Goal: Obtain resource: Obtain resource

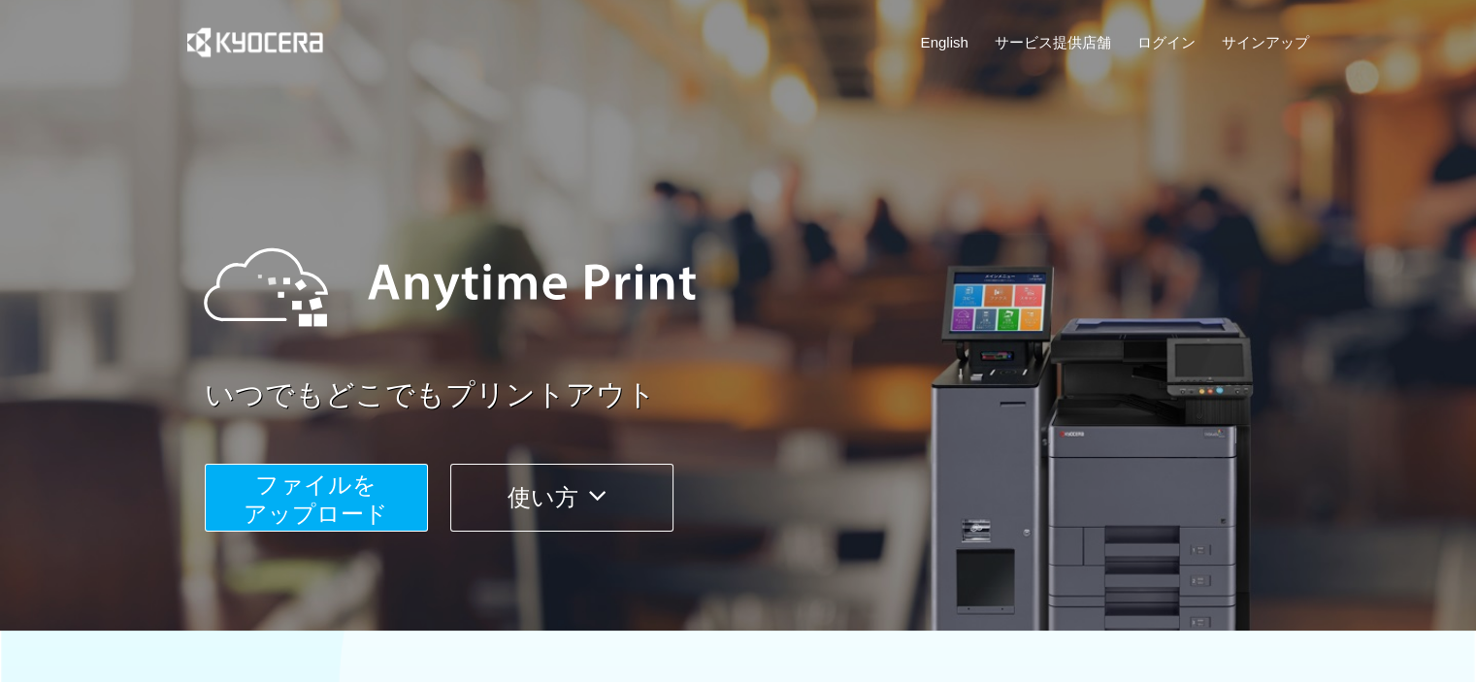
click at [332, 508] on span "ファイルを ​​アップロード" at bounding box center [316, 499] width 145 height 55
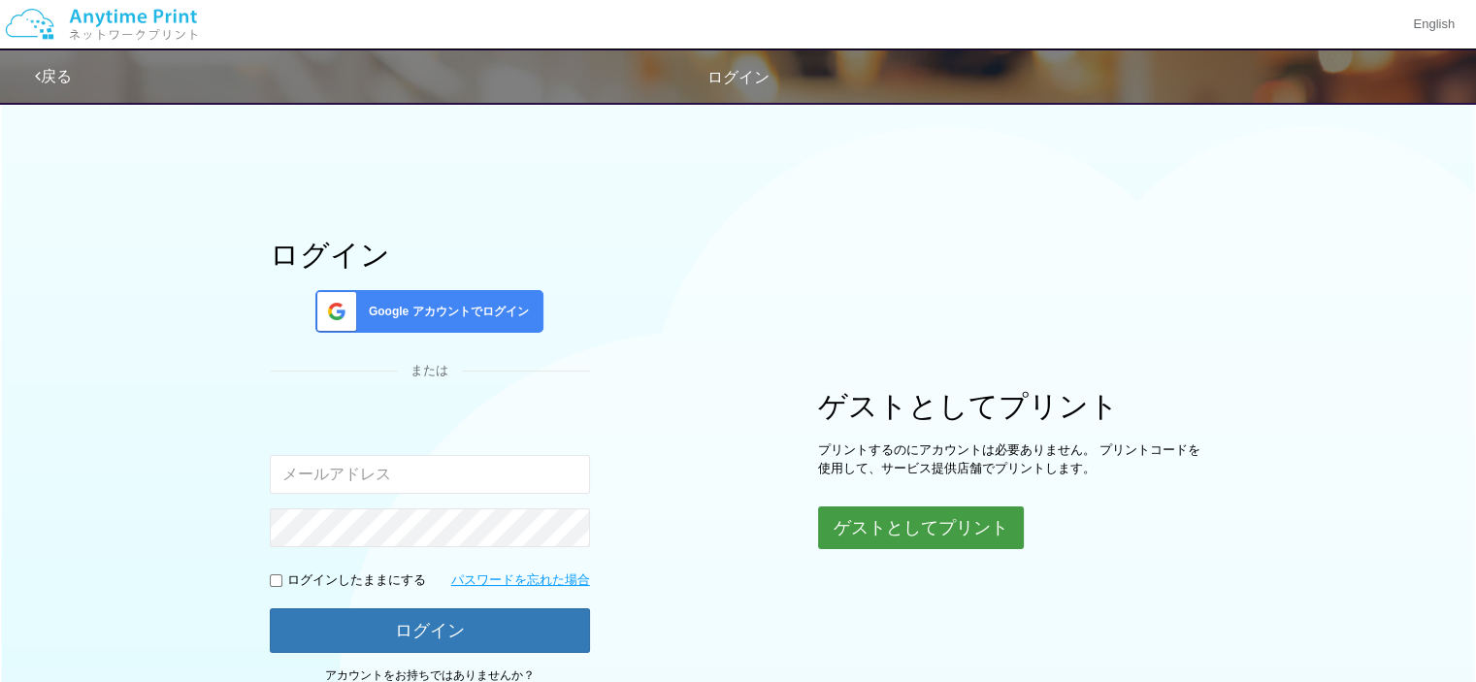
click at [926, 535] on button "ゲストとしてプリント" at bounding box center [921, 528] width 206 height 43
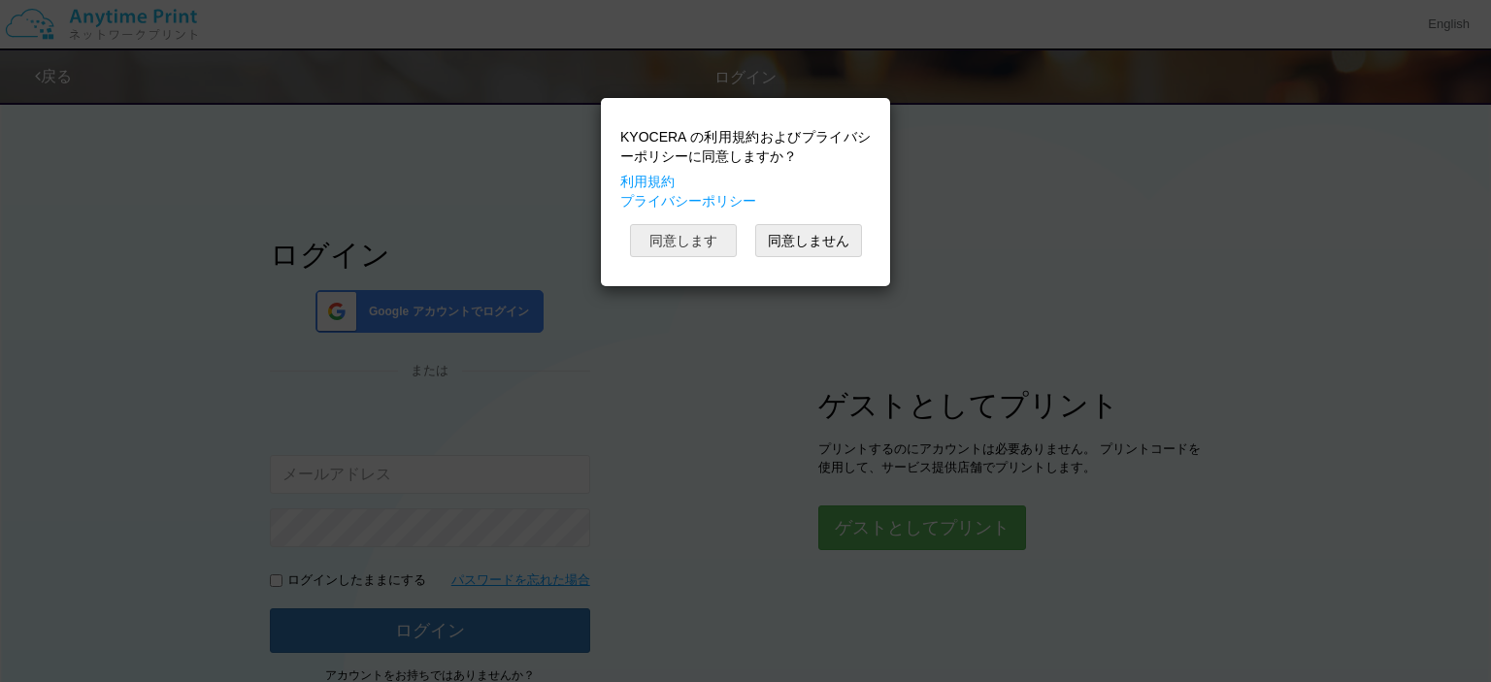
click at [669, 245] on button "同意します" at bounding box center [683, 240] width 107 height 33
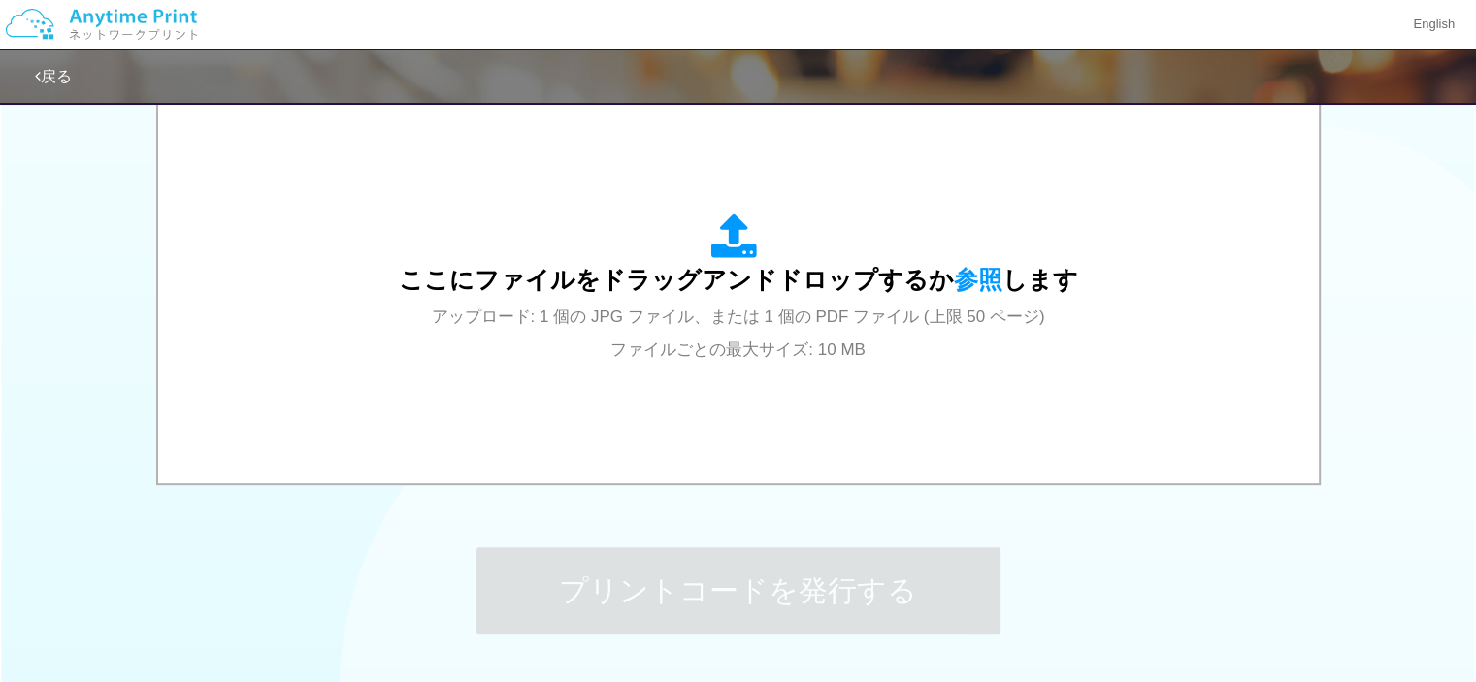
scroll to position [599, 0]
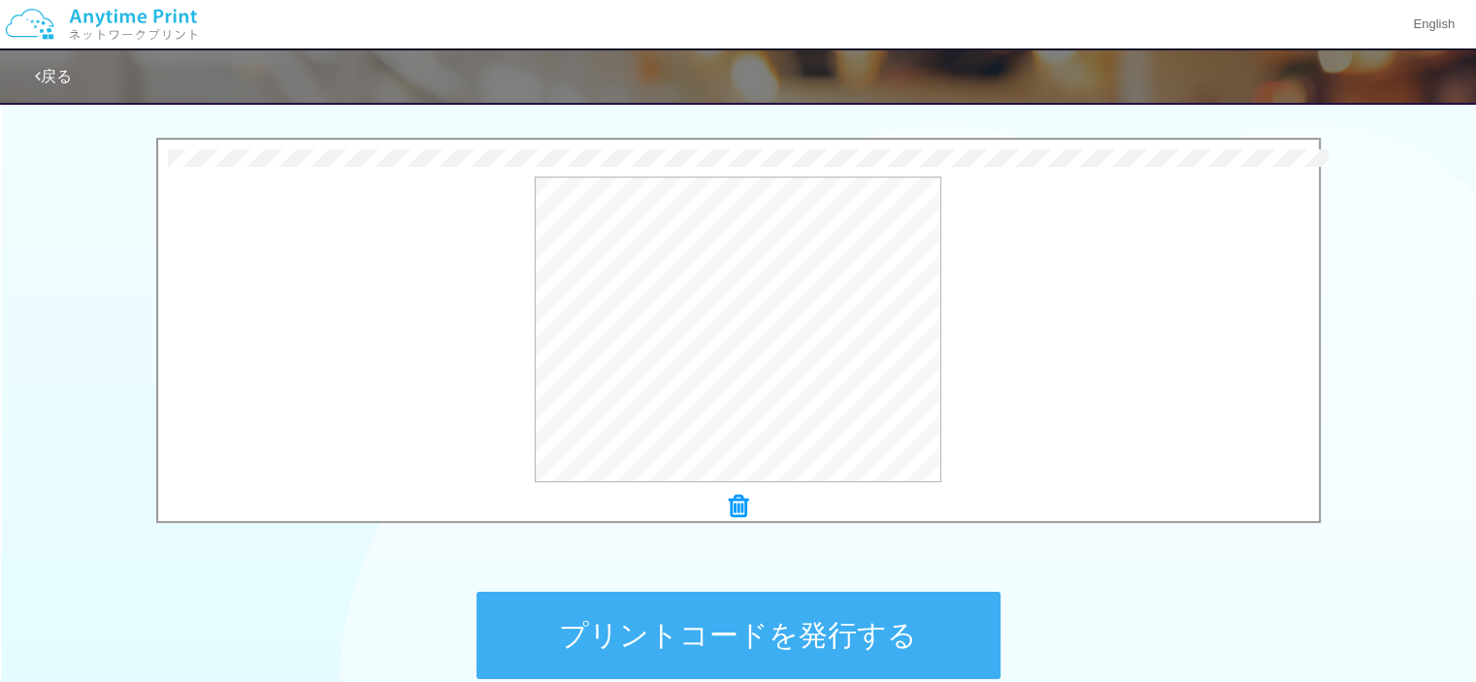
click at [803, 614] on button "プリントコードを発行する" at bounding box center [739, 635] width 524 height 87
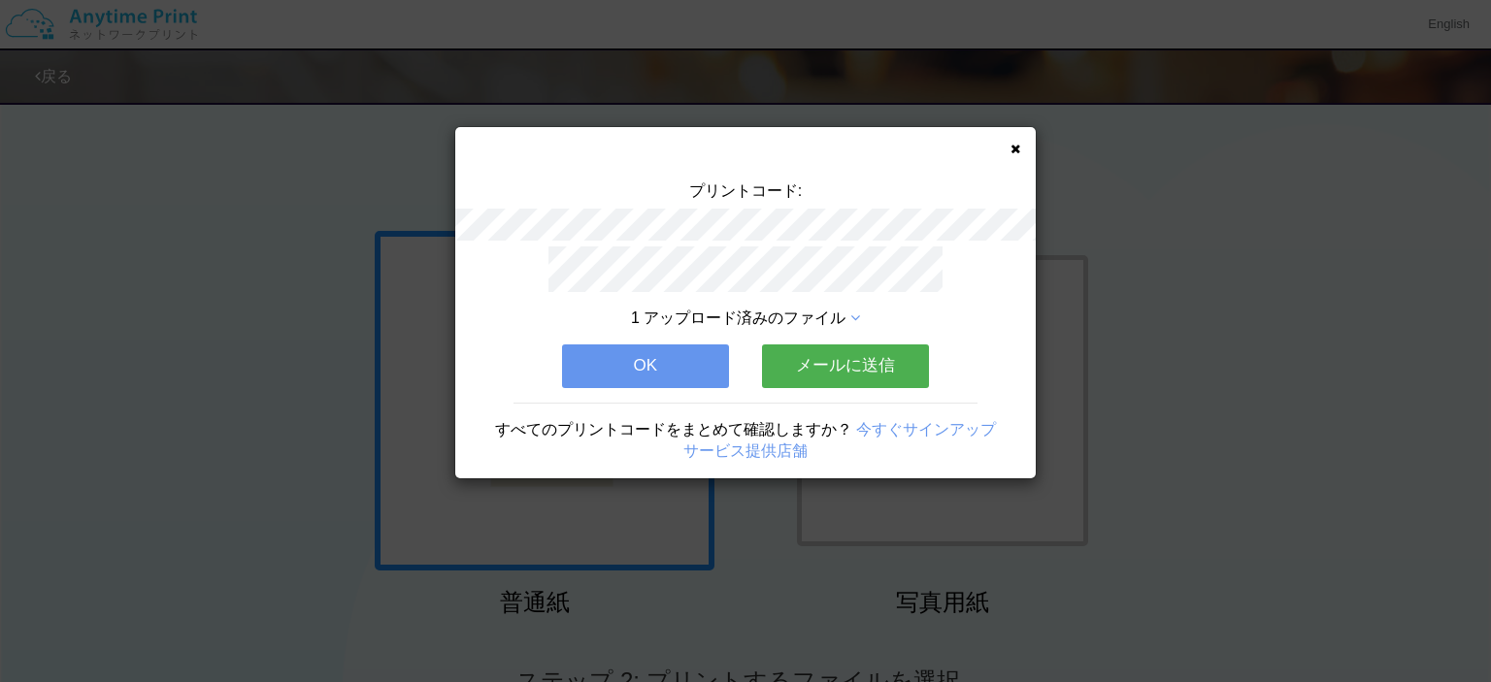
click at [803, 345] on button "メールに送信" at bounding box center [845, 366] width 167 height 43
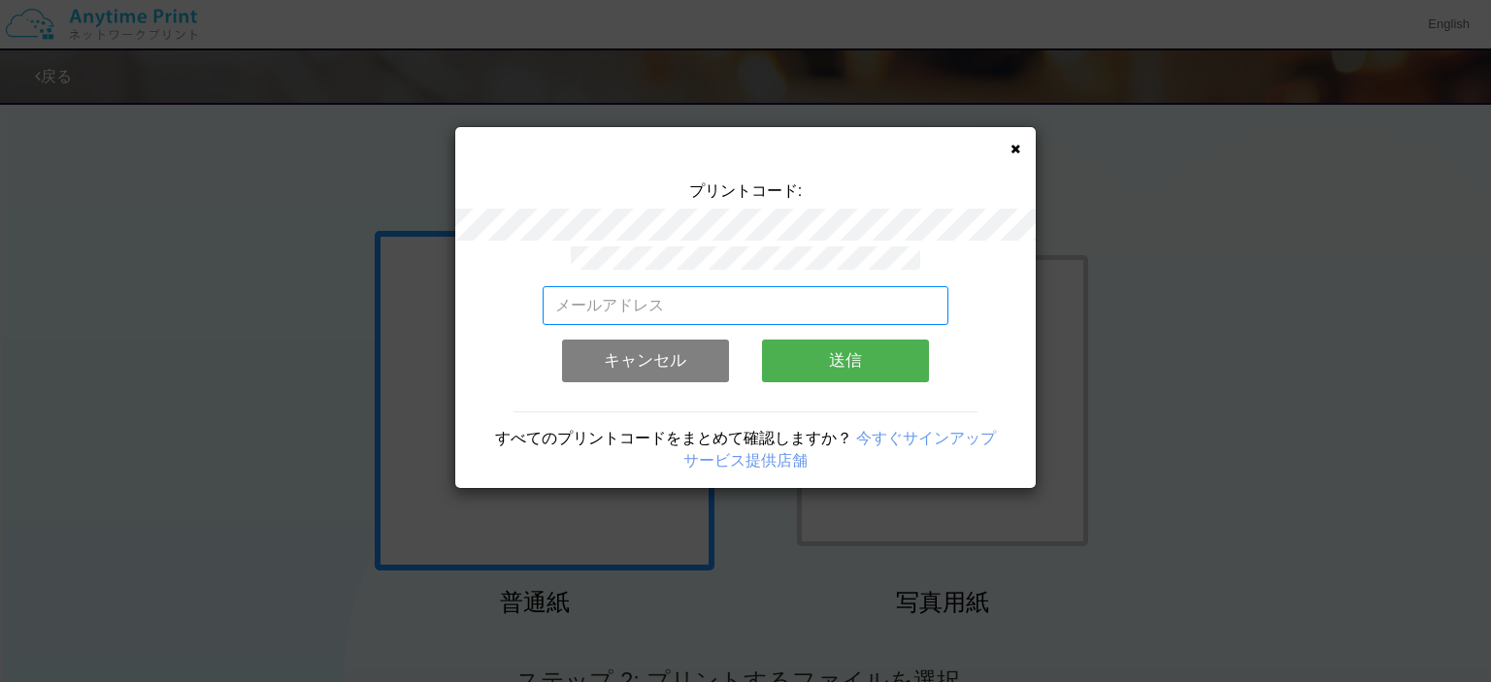
click at [697, 300] on input "email" at bounding box center [745, 305] width 407 height 39
type input "[EMAIL_ADDRESS][DOMAIN_NAME]"
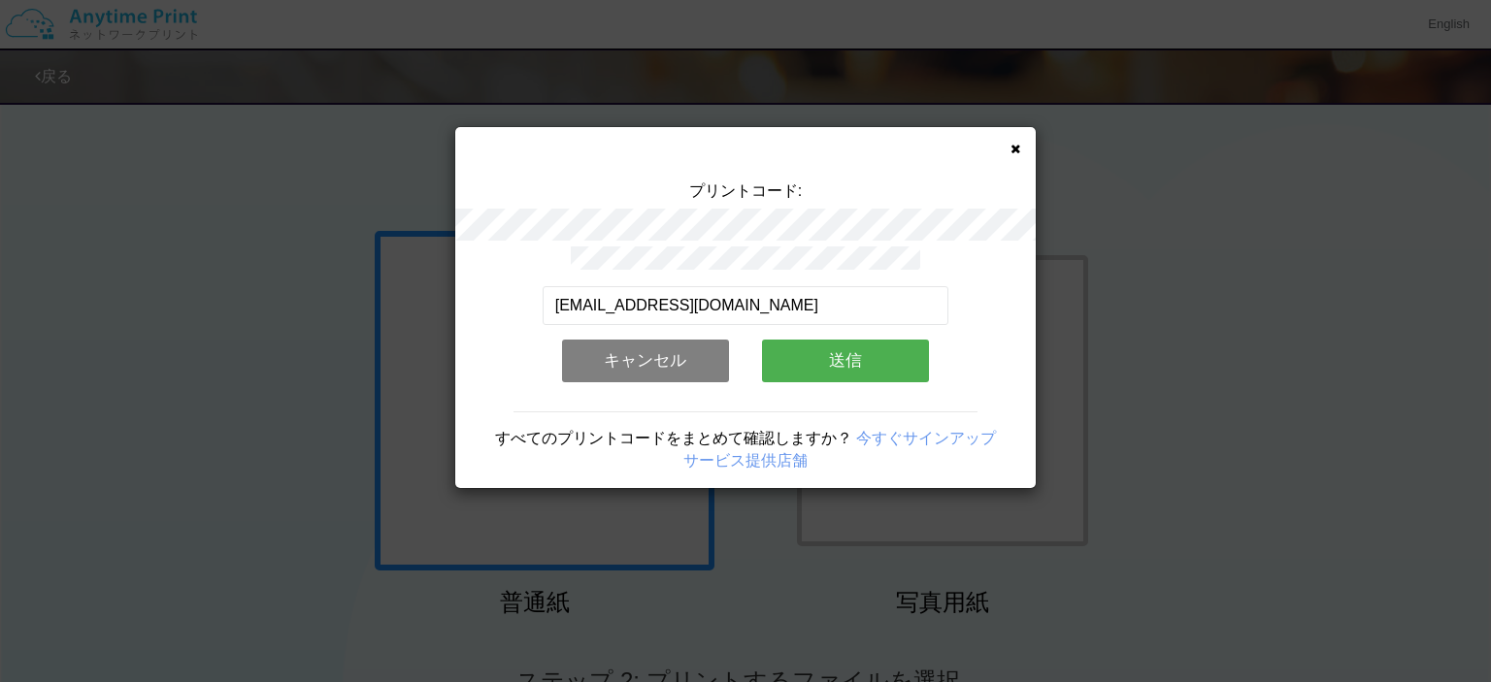
click at [846, 345] on button "送信" at bounding box center [845, 361] width 167 height 43
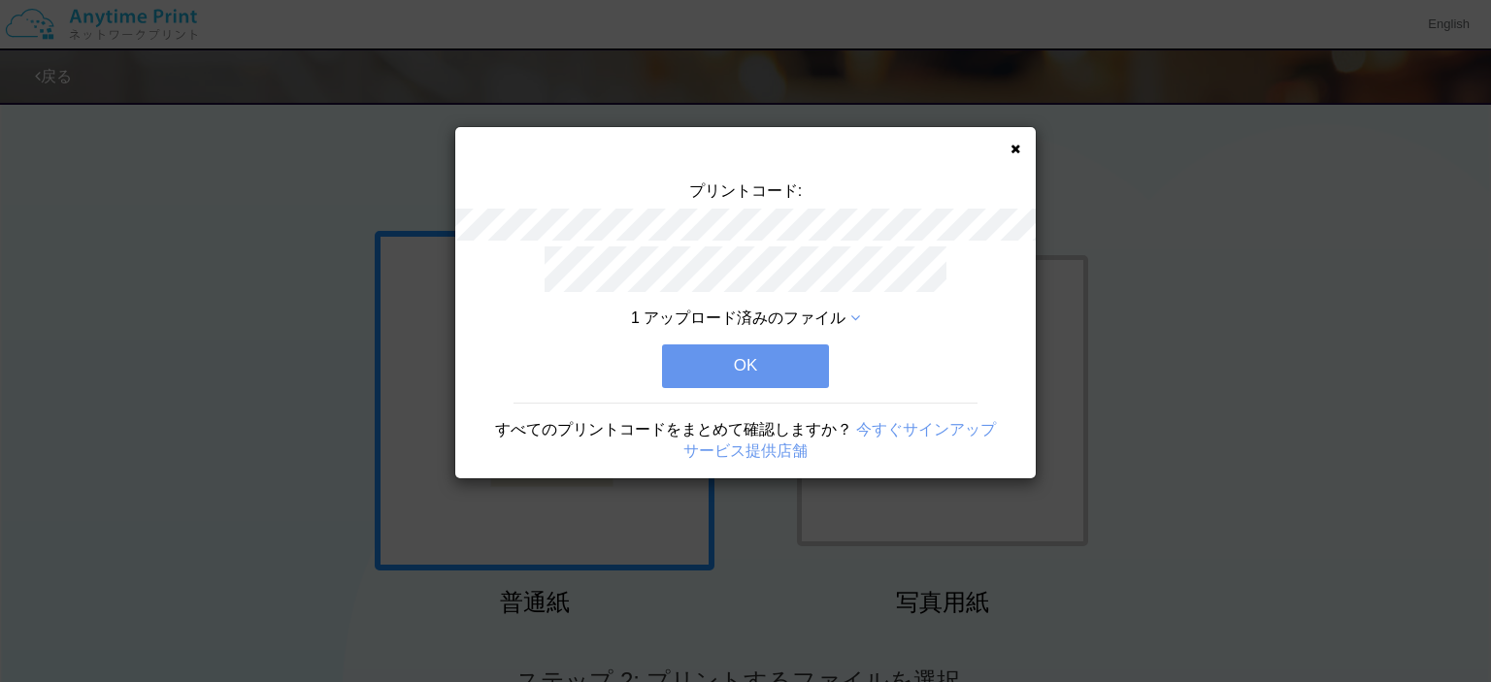
click at [758, 355] on button "OK" at bounding box center [745, 366] width 167 height 43
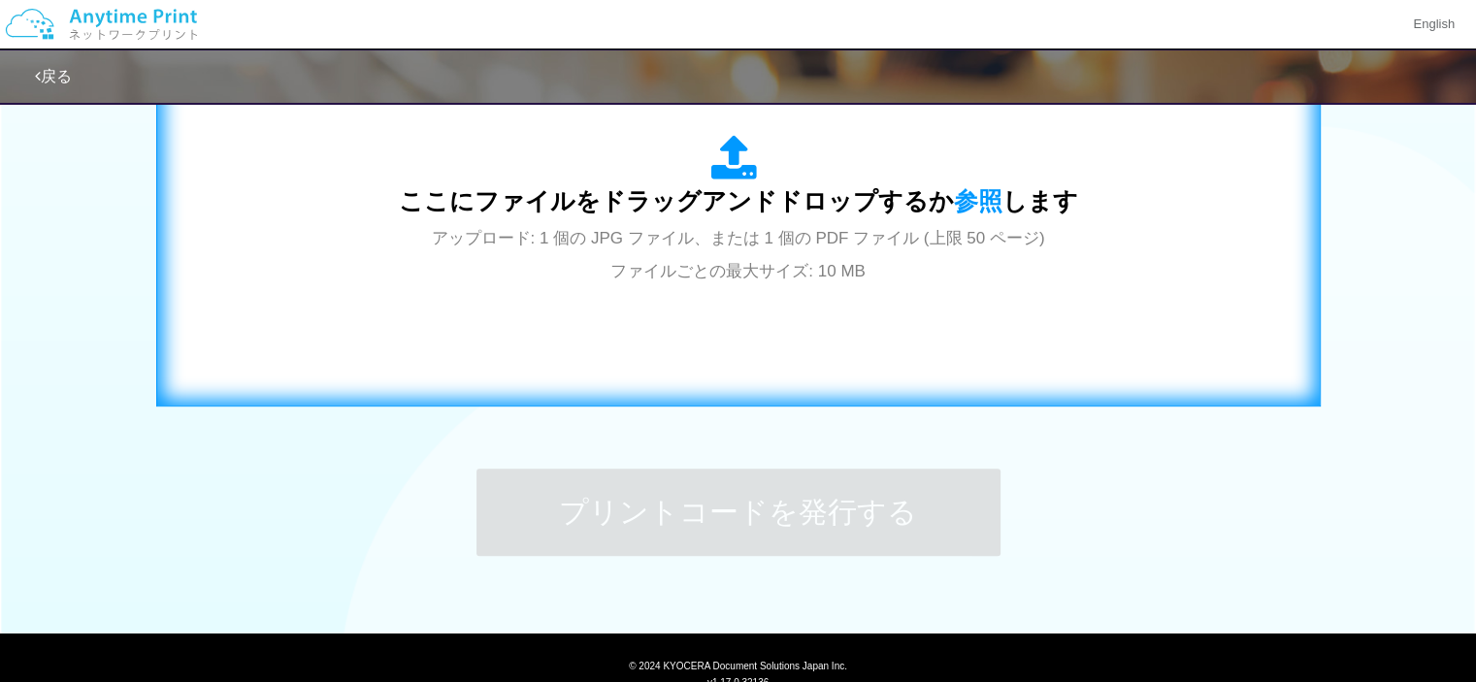
scroll to position [599, 0]
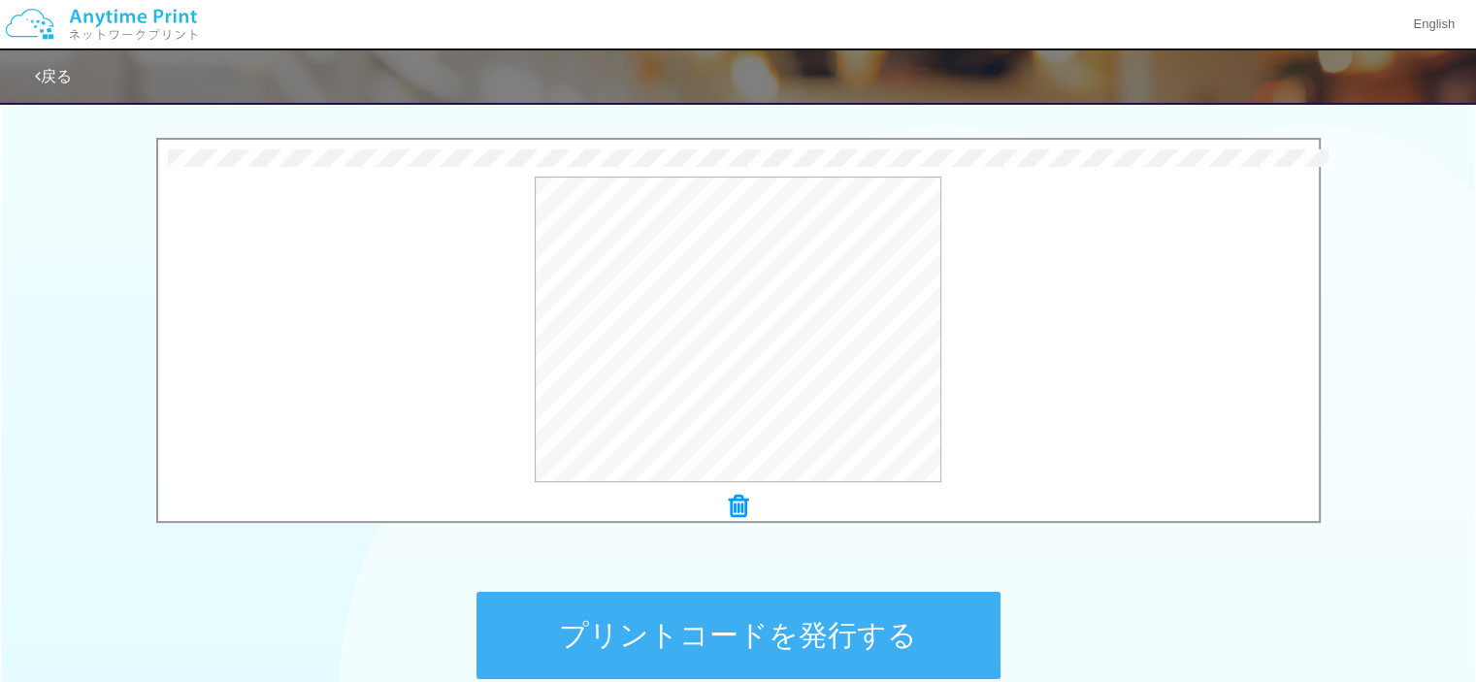
click at [789, 636] on button "プリントコードを発行する" at bounding box center [739, 635] width 524 height 87
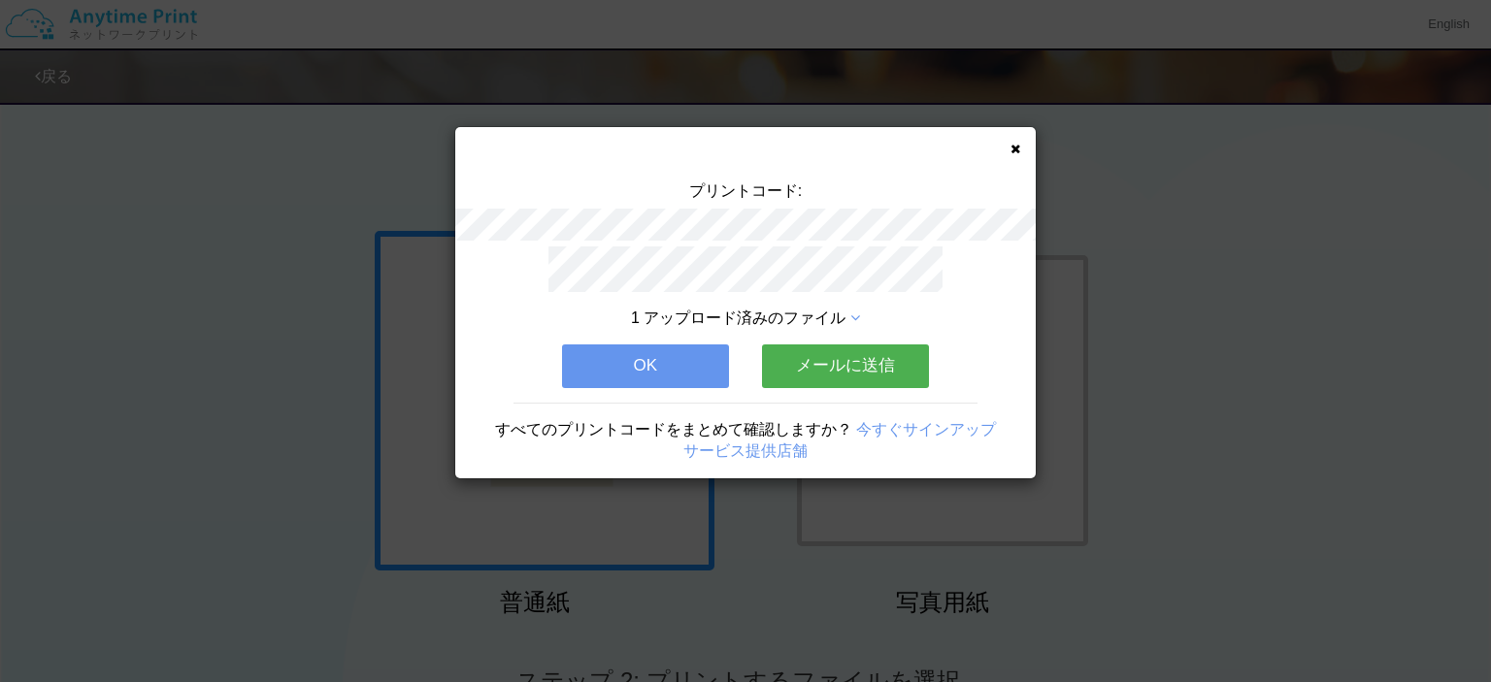
click at [846, 350] on button "メールに送信" at bounding box center [845, 366] width 167 height 43
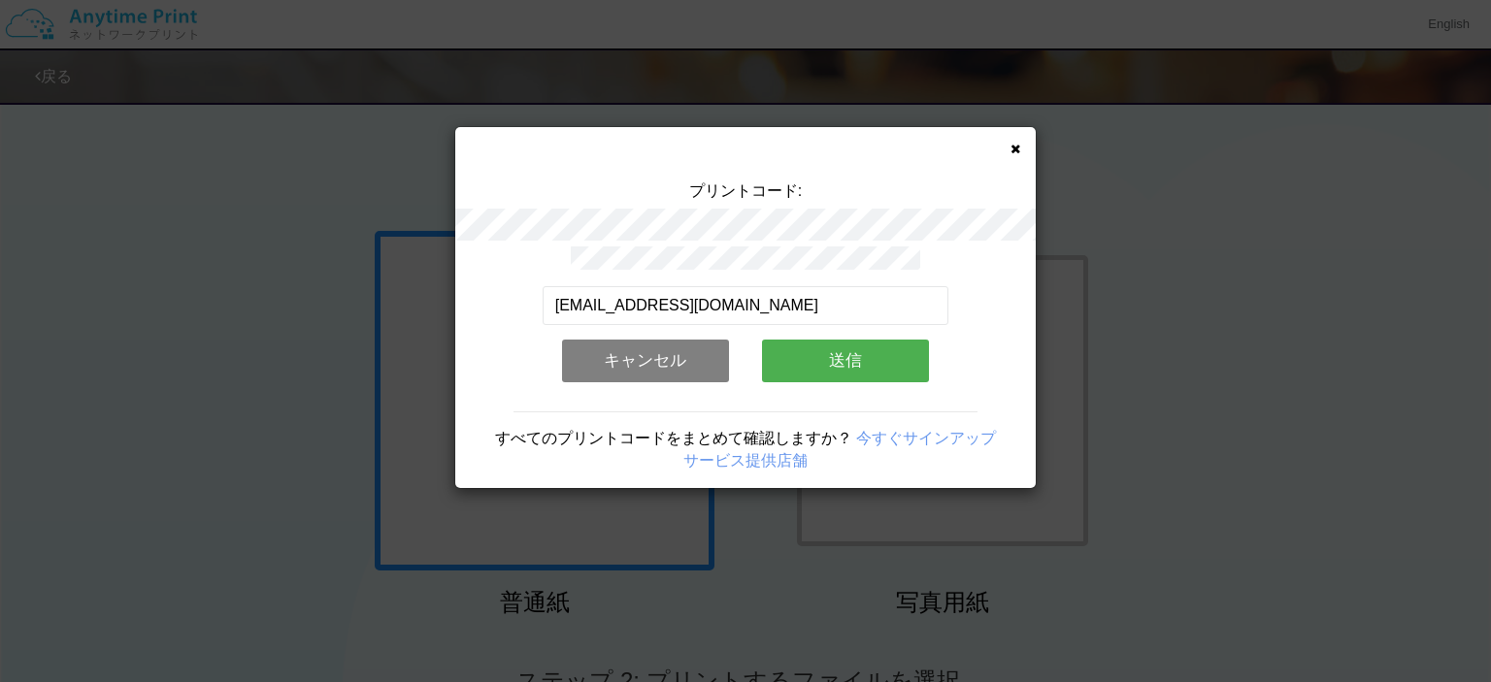
click at [842, 352] on button "送信" at bounding box center [845, 361] width 167 height 43
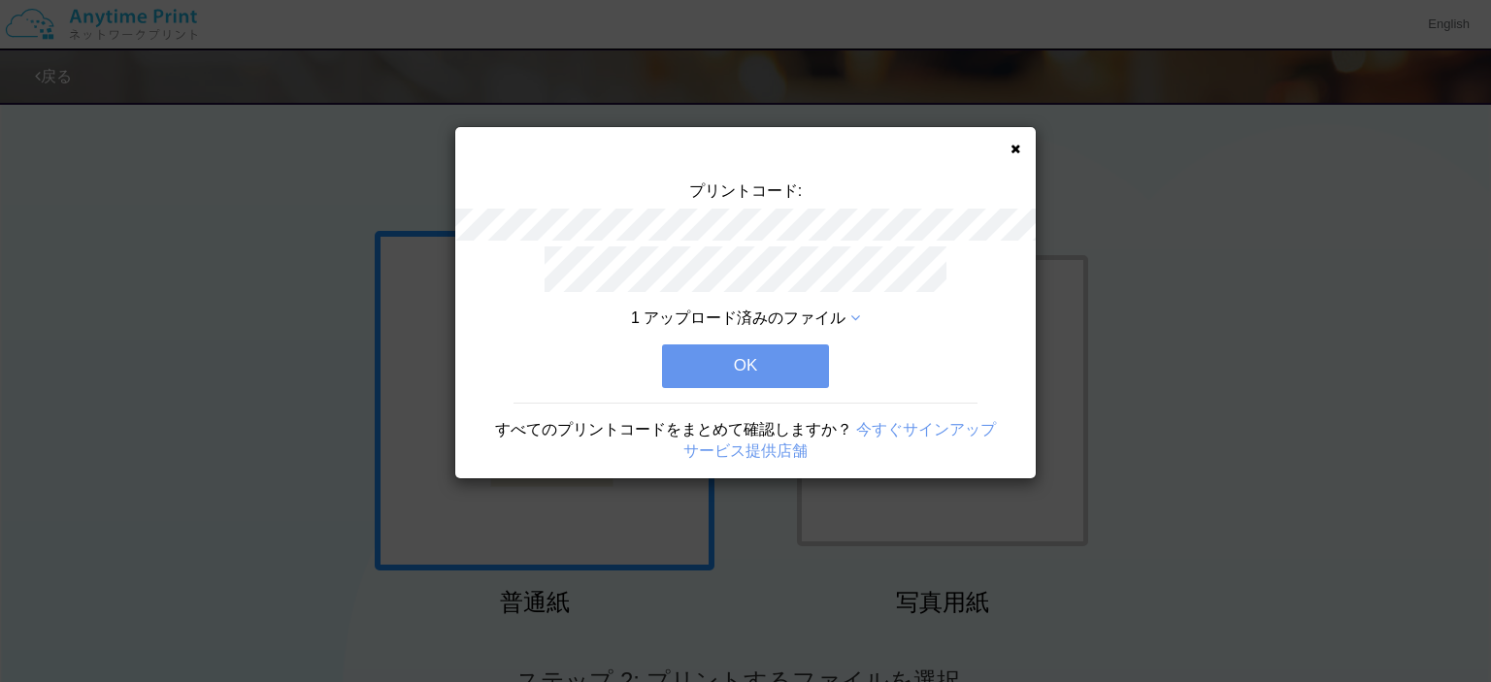
click at [761, 351] on button "OK" at bounding box center [745, 366] width 167 height 43
